Goal: Task Accomplishment & Management: Manage account settings

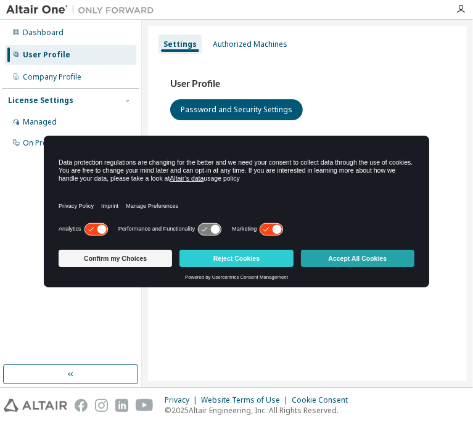
click at [362, 255] on button "Accept All Cookies" at bounding box center [357, 258] width 113 height 17
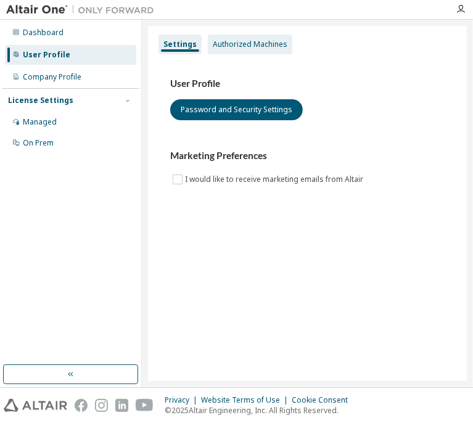
click at [272, 44] on div "Authorized Machines" at bounding box center [250, 44] width 75 height 10
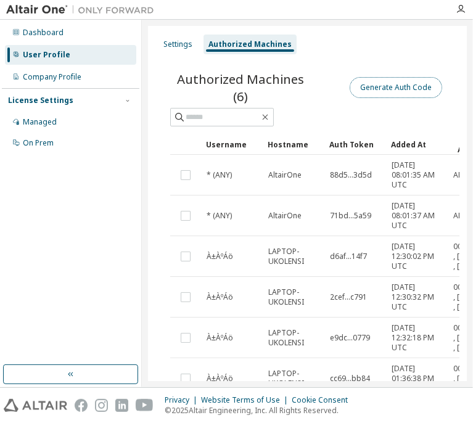
click at [396, 86] on button "Generate Auth Code" at bounding box center [396, 87] width 92 height 21
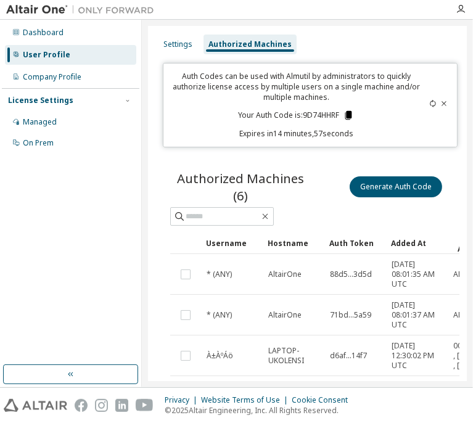
click at [345, 116] on icon at bounding box center [348, 115] width 7 height 9
click at [347, 118] on icon at bounding box center [348, 115] width 7 height 9
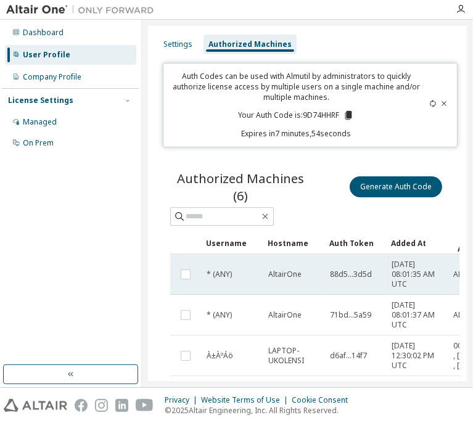
click at [318, 279] on td "AltairOne" at bounding box center [294, 274] width 62 height 41
click at [320, 279] on td "AltairOne" at bounding box center [294, 274] width 62 height 41
